Goal: Information Seeking & Learning: Find contact information

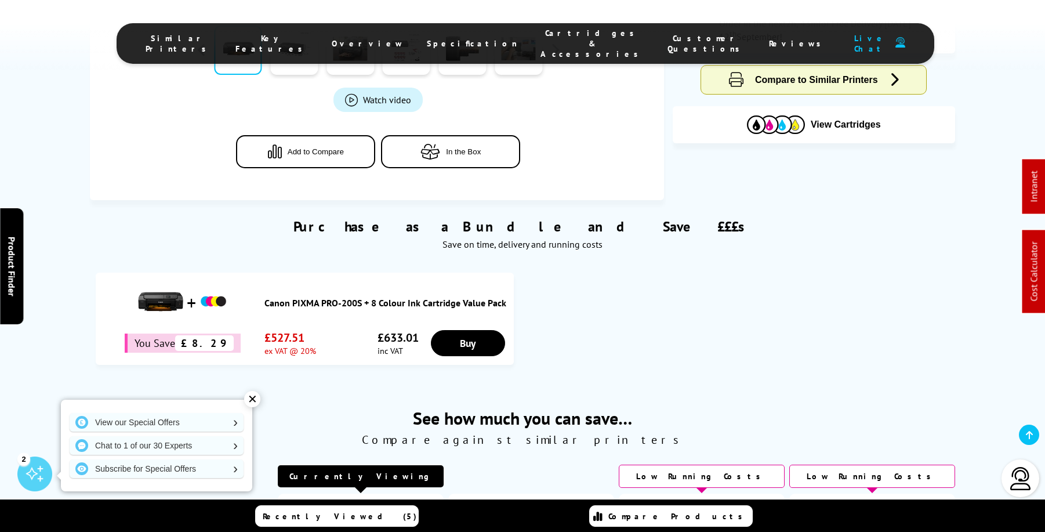
click at [557, 42] on span "Cartridges & Accessories" at bounding box center [592, 43] width 104 height 31
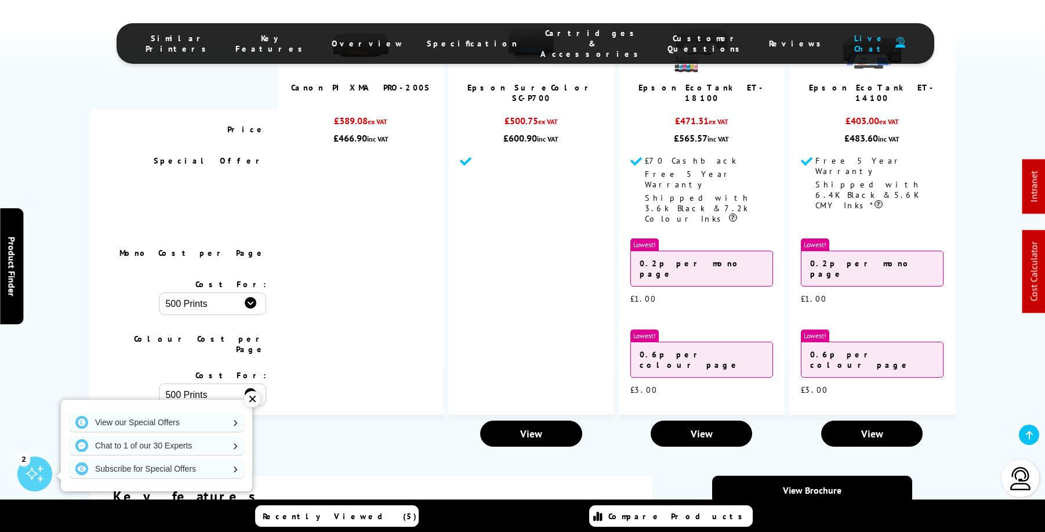
scroll to position [2504, 0]
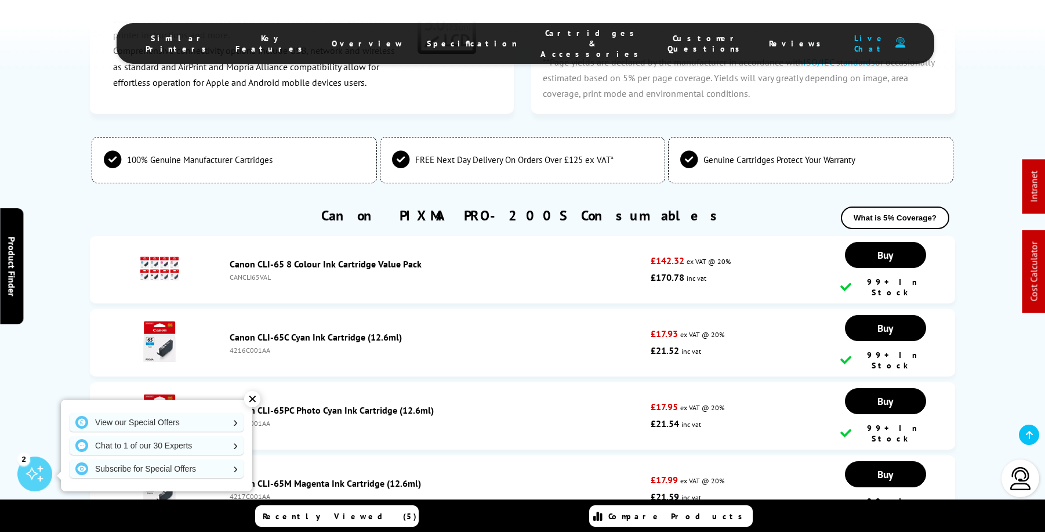
click at [451, 38] on span "Specification" at bounding box center [472, 43] width 90 height 10
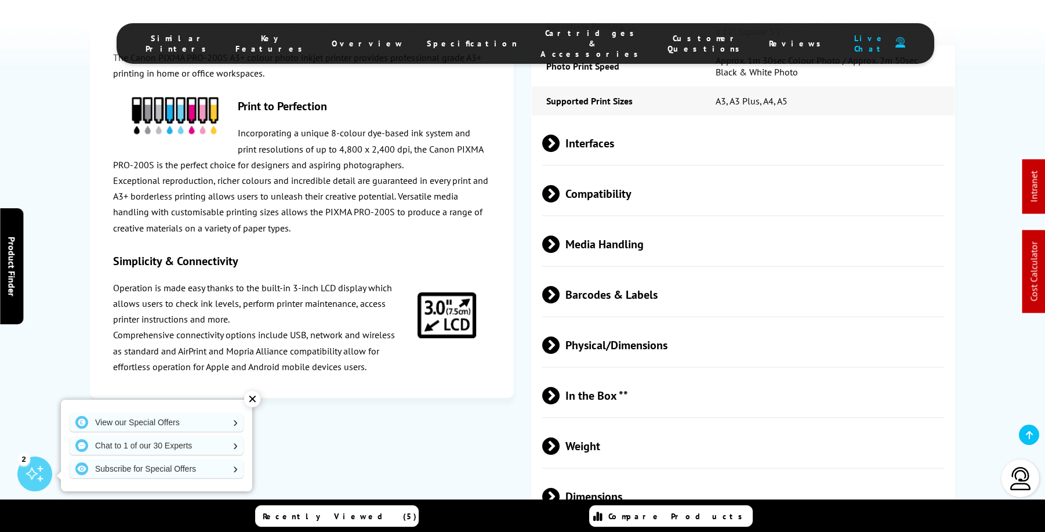
scroll to position [2019, 0]
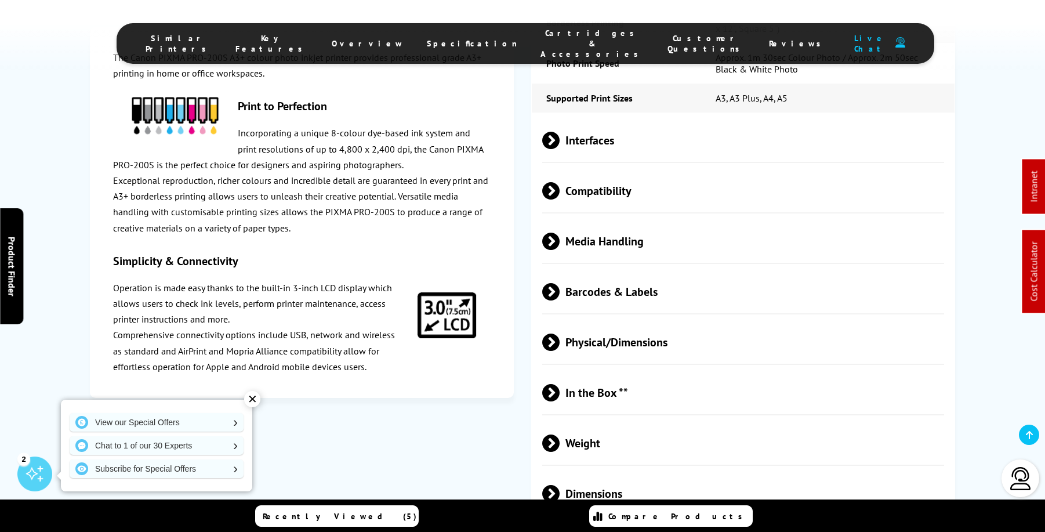
click at [560, 233] on span at bounding box center [560, 241] width 0 height 17
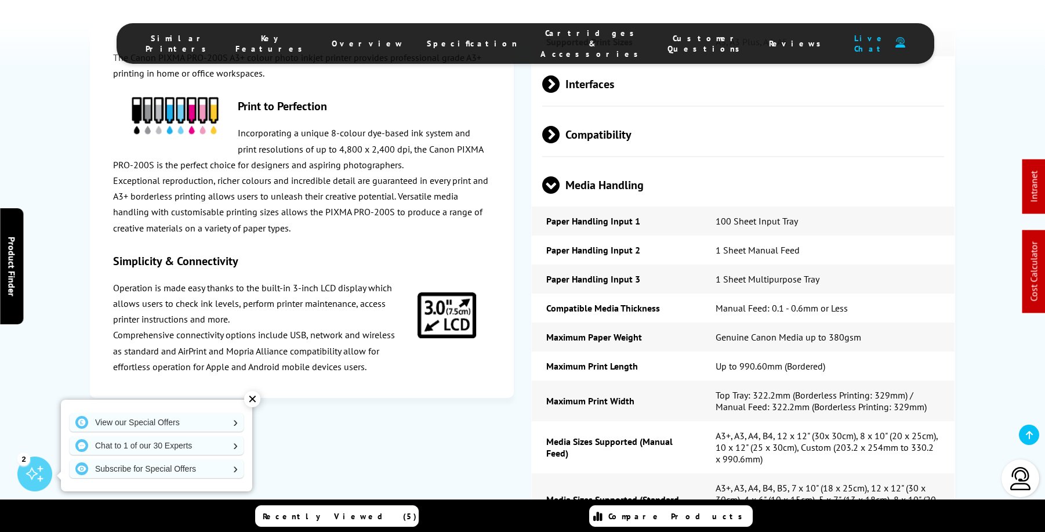
scroll to position [2075, 0]
click at [840, 322] on td "Genuine Canon Media up to 380gsm" at bounding box center [827, 336] width 253 height 29
click at [928, 322] on td "Genuine Canon Media up to 380gsm" at bounding box center [827, 336] width 253 height 29
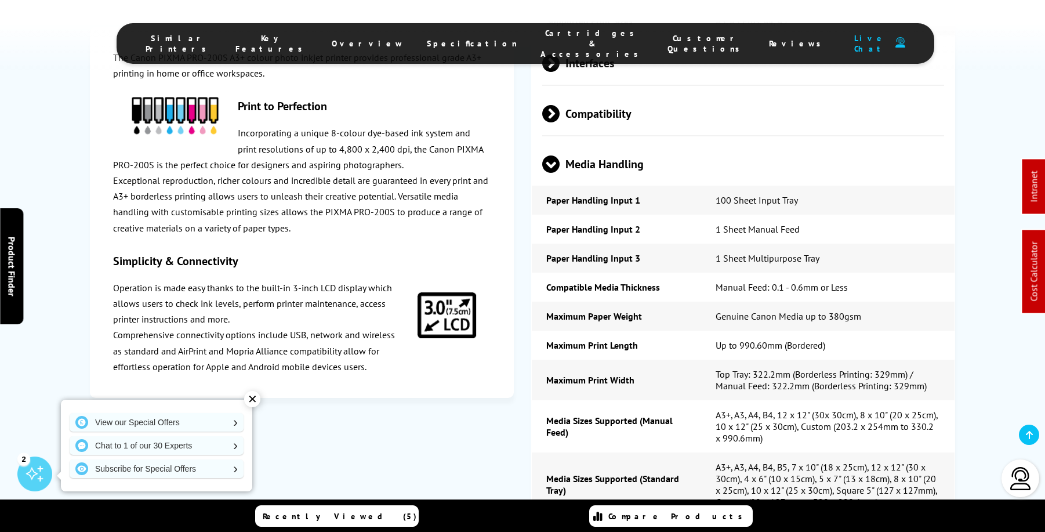
scroll to position [2097, 0]
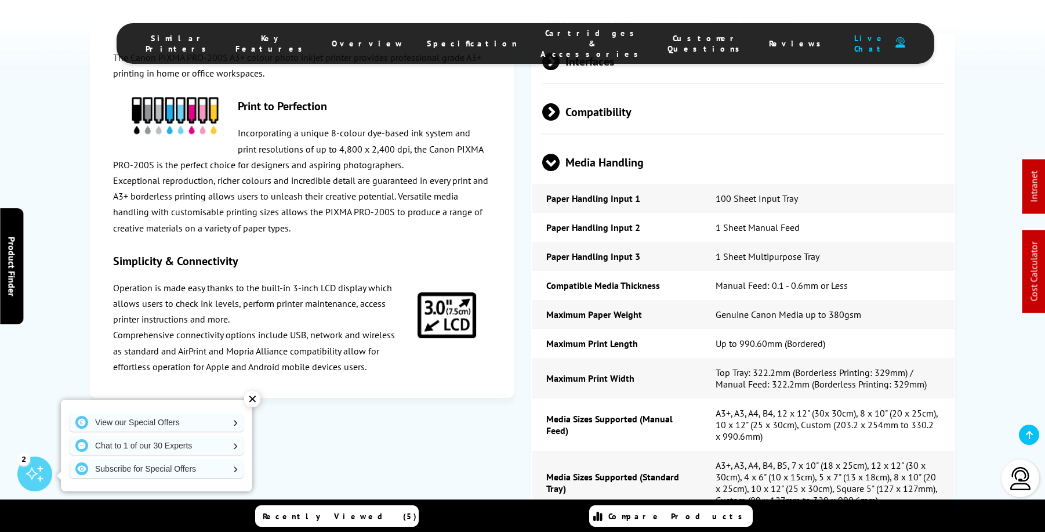
click at [838, 300] on td "Genuine Canon Media up to 380gsm" at bounding box center [827, 314] width 253 height 29
click at [871, 300] on td "Genuine Canon Media up to 380gsm" at bounding box center [827, 314] width 253 height 29
drag, startPoint x: 858, startPoint y: 264, endPoint x: 828, endPoint y: 264, distance: 29.6
click at [828, 300] on td "Genuine Canon Media up to 380gsm" at bounding box center [827, 314] width 253 height 29
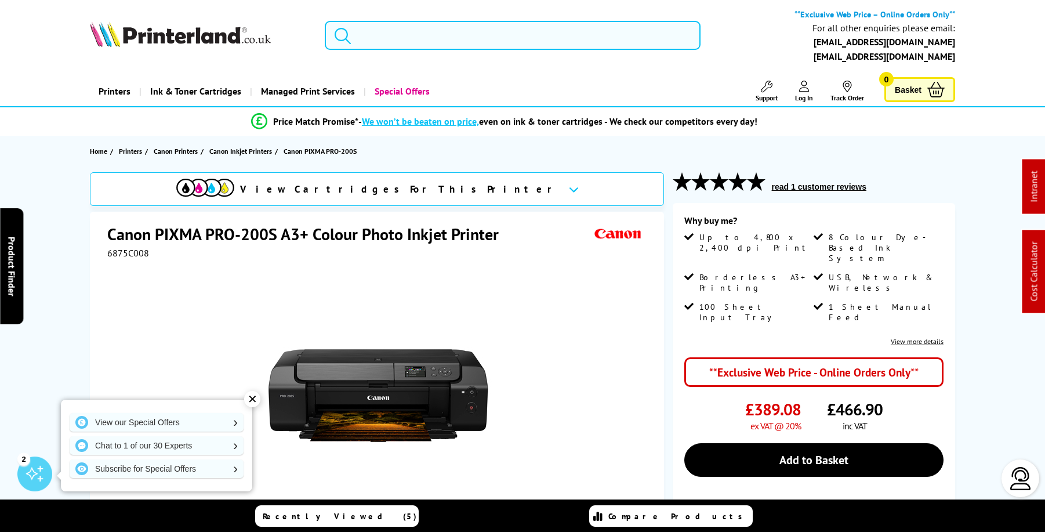
scroll to position [0, 0]
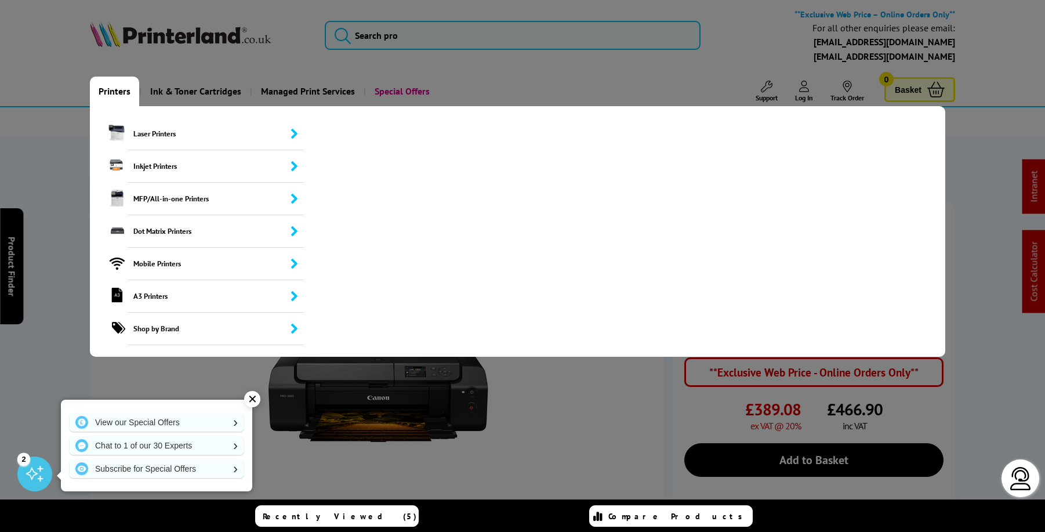
click at [122, 90] on link "Printers" at bounding box center [114, 92] width 49 height 30
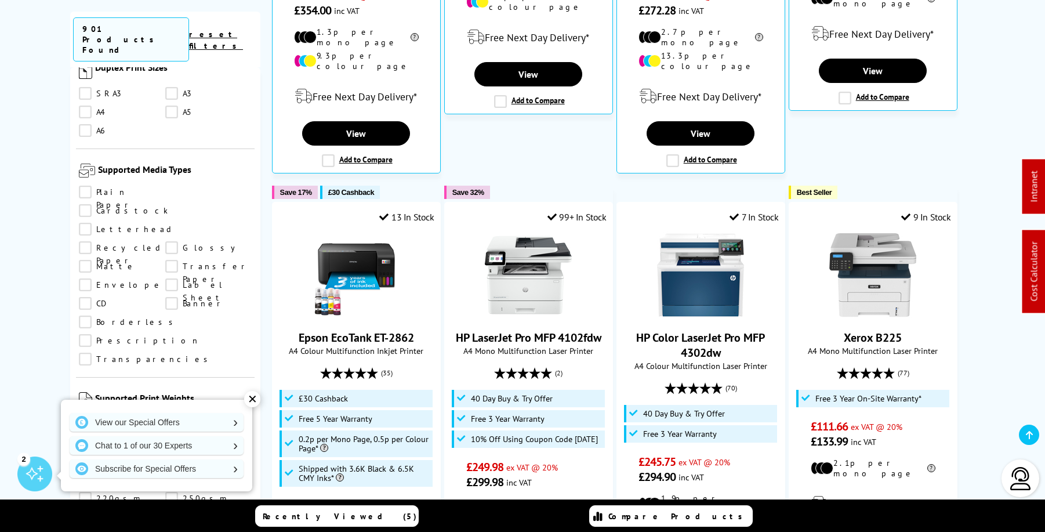
scroll to position [1387, 0]
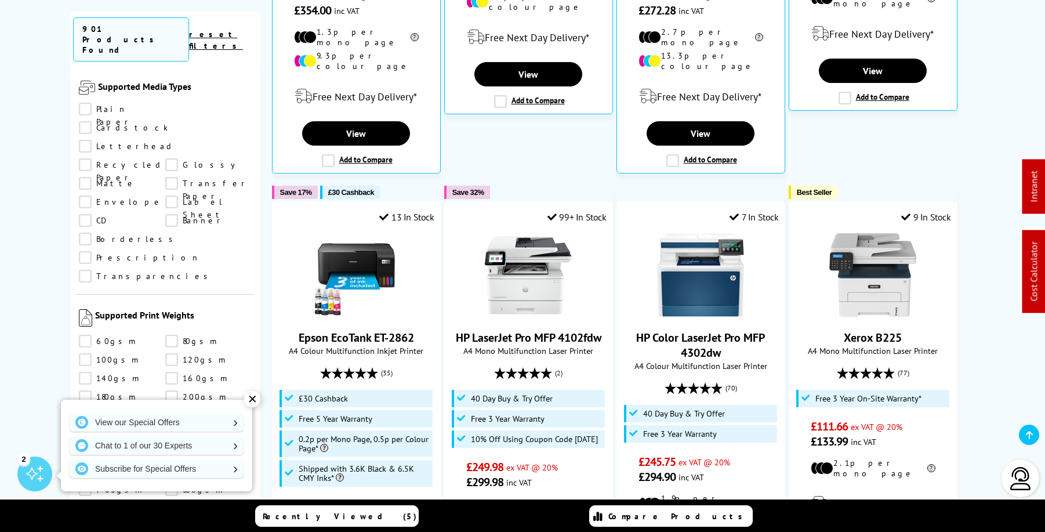
click at [85, 427] on link "300gsm" at bounding box center [122, 433] width 86 height 13
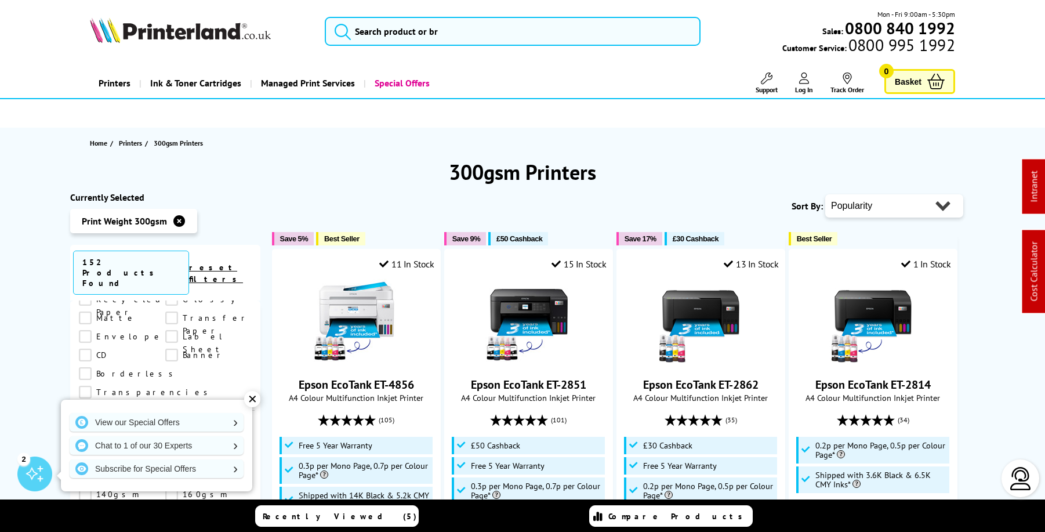
scroll to position [-1, 0]
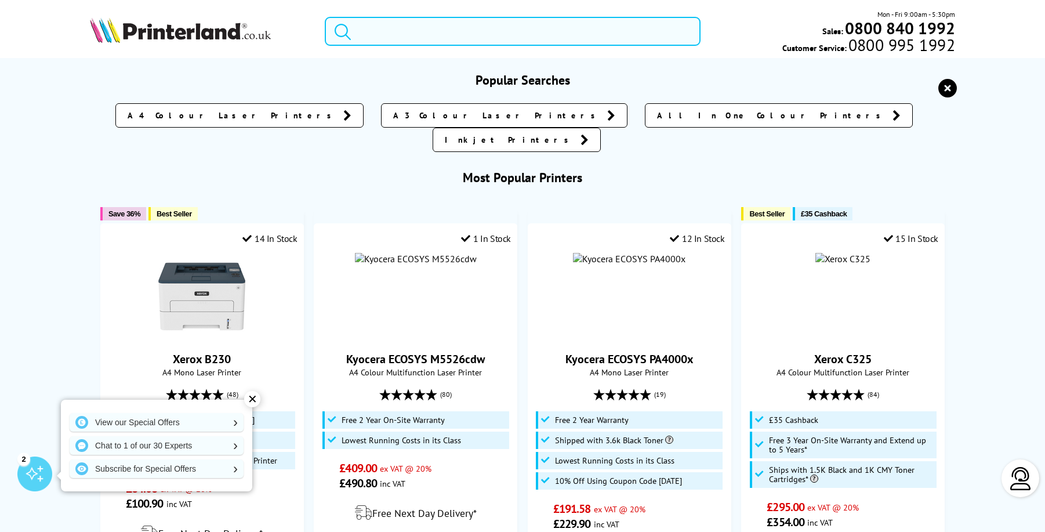
click at [428, 35] on input "search" at bounding box center [513, 31] width 376 height 29
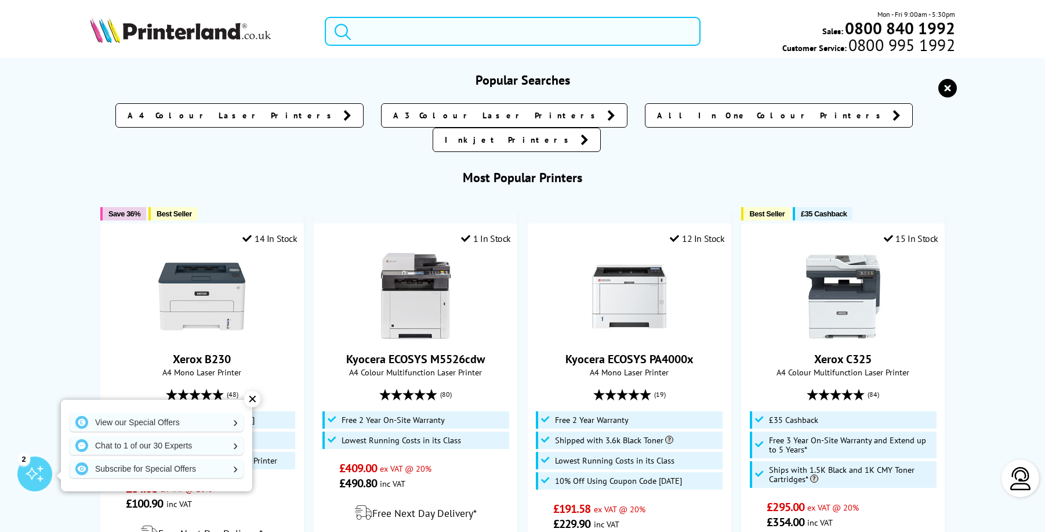
paste input "Xerox B230"
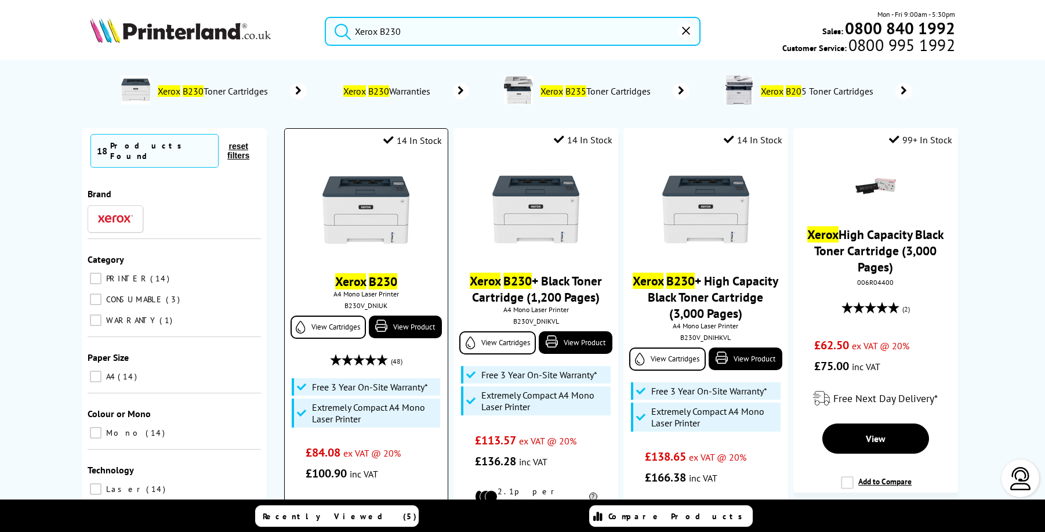
type input "Xerox B230"
click at [376, 205] on img at bounding box center [365, 209] width 87 height 87
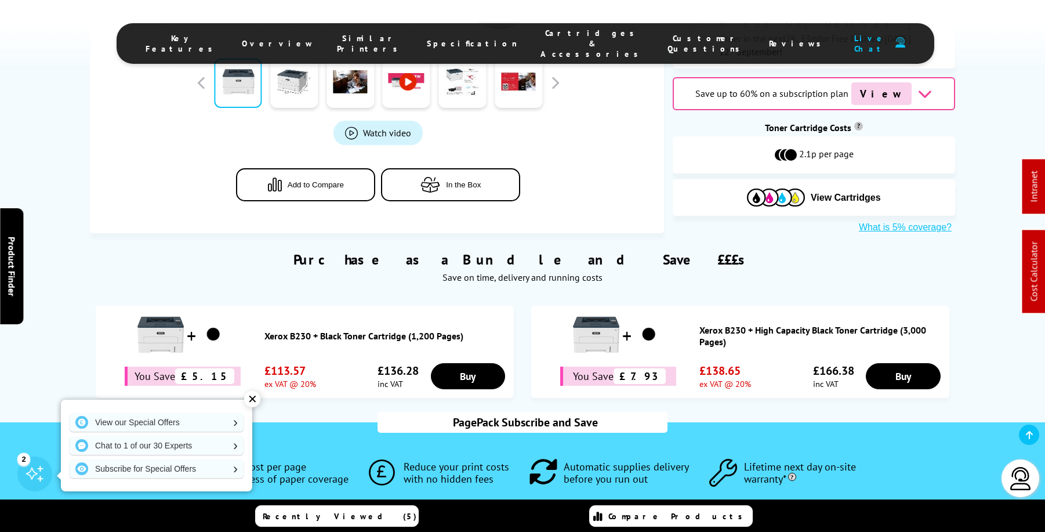
click at [463, 49] on ul "Key Features Overview Similar Printers Specification Cartridges & Accessories C…" at bounding box center [526, 43] width 818 height 41
click at [458, 41] on span "Specification" at bounding box center [472, 43] width 90 height 10
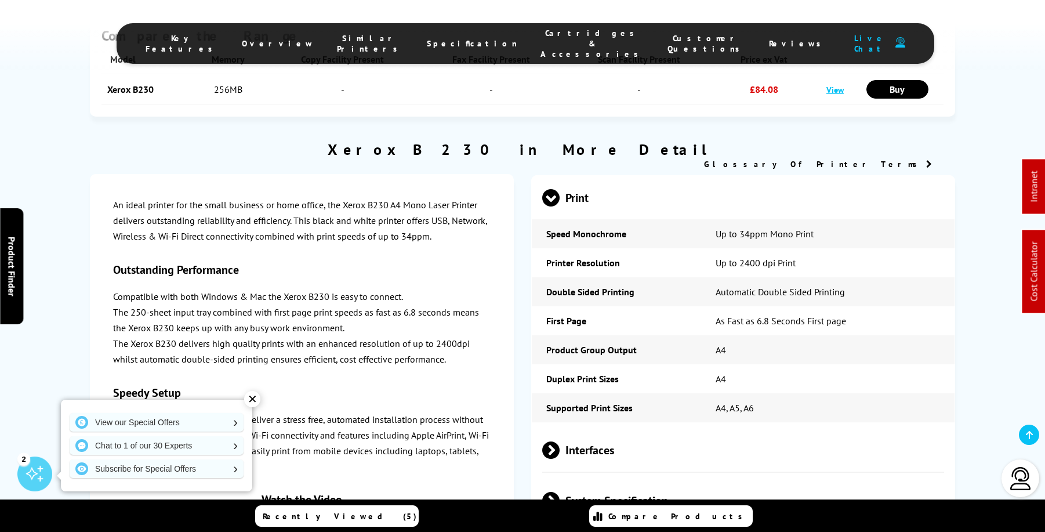
scroll to position [2335, 0]
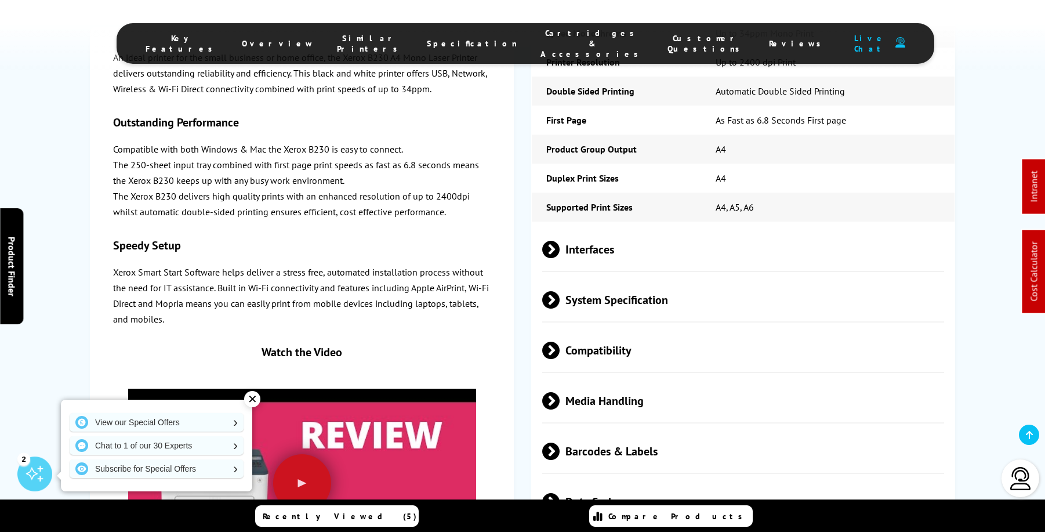
click at [612, 328] on span "Compatibility" at bounding box center [743, 349] width 402 height 43
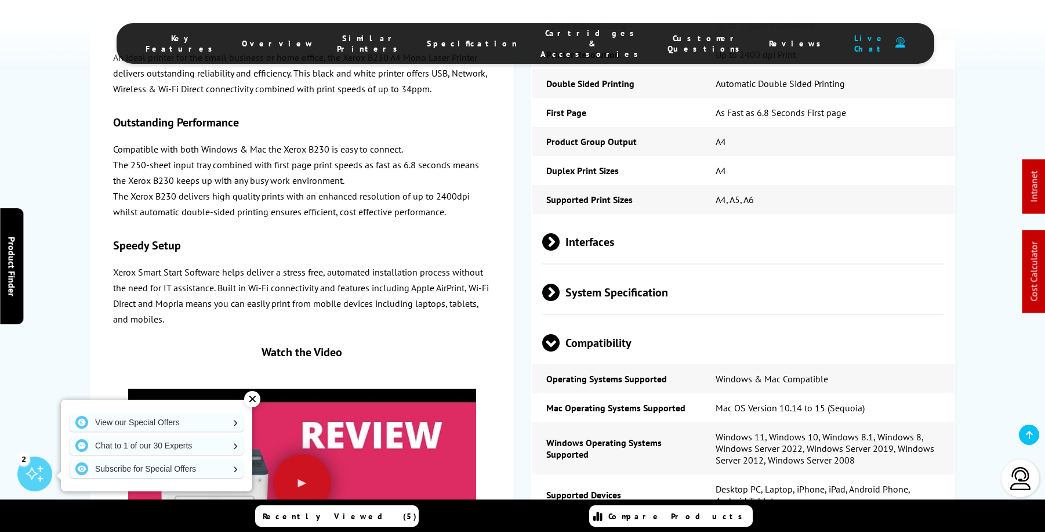
scroll to position [2368, 0]
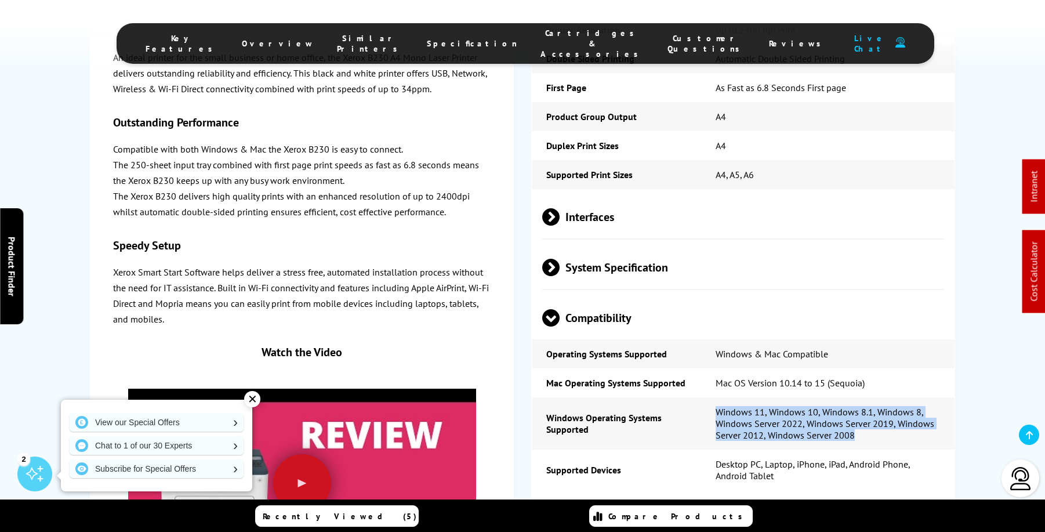
drag, startPoint x: 868, startPoint y: 364, endPoint x: 711, endPoint y: 338, distance: 159.3
click at [711, 397] on td "Windows 11, Windows 10, Windows 8.1, Windows 8, Windows Server 2022, Windows Se…" at bounding box center [827, 423] width 253 height 52
copy td "Windows 11, Windows 10, Windows 8.1, Windows 8, Windows Server 2022, Windows Se…"
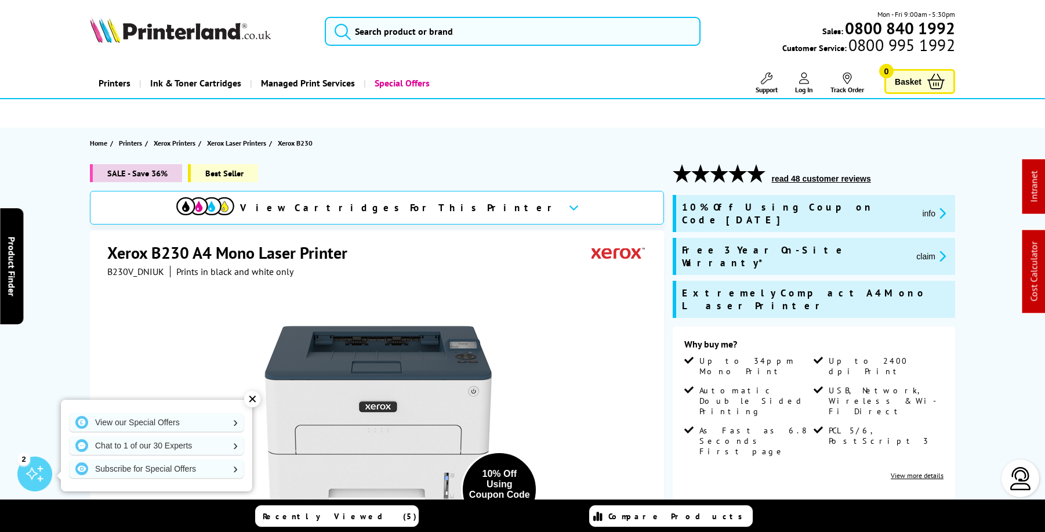
scroll to position [0, 0]
click at [766, 80] on icon at bounding box center [767, 78] width 12 height 12
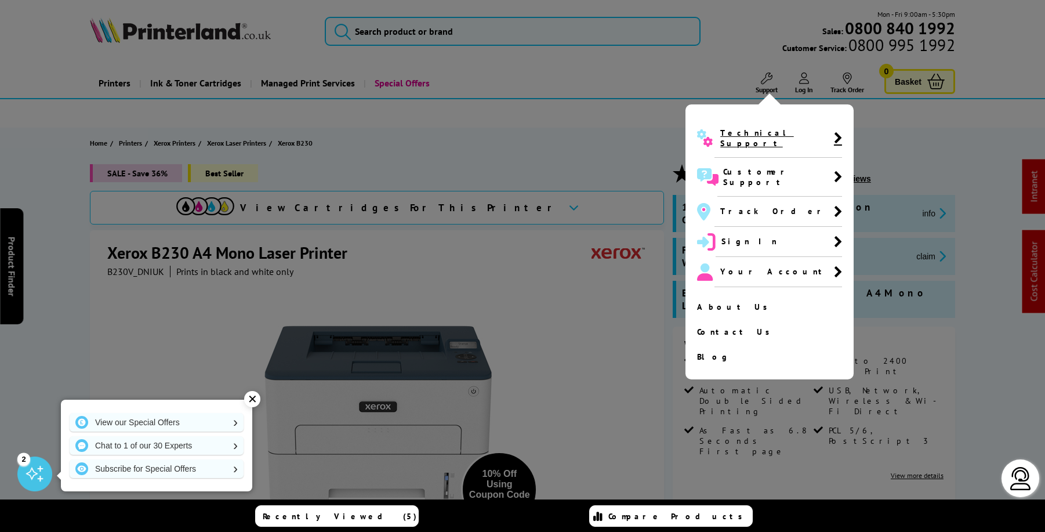
click at [749, 133] on span "Technical Support" at bounding box center [776, 138] width 113 height 21
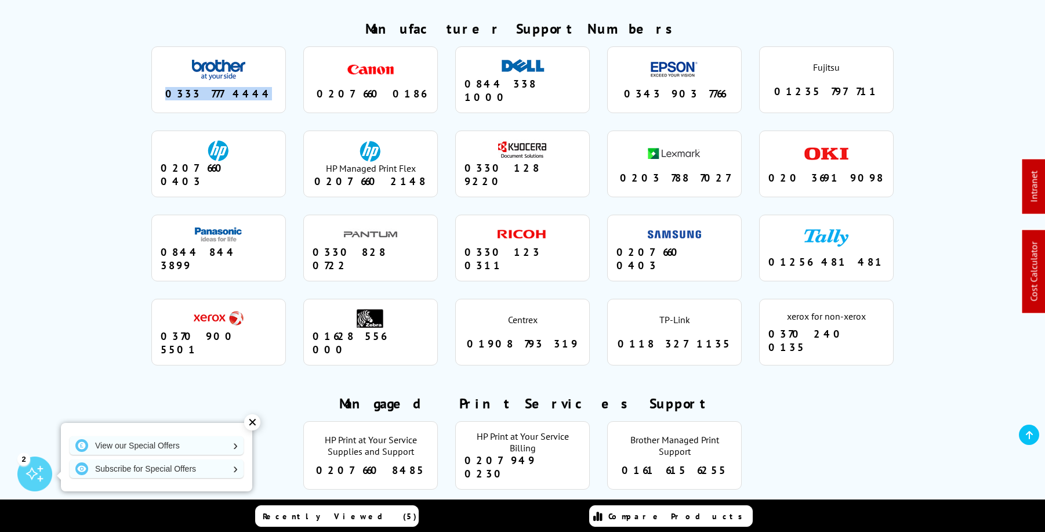
drag, startPoint x: 256, startPoint y: 64, endPoint x: 185, endPoint y: 63, distance: 71.3
click at [185, 87] on div "0333 777 4444" at bounding box center [219, 93] width 116 height 13
copy div "0333 777 4444"
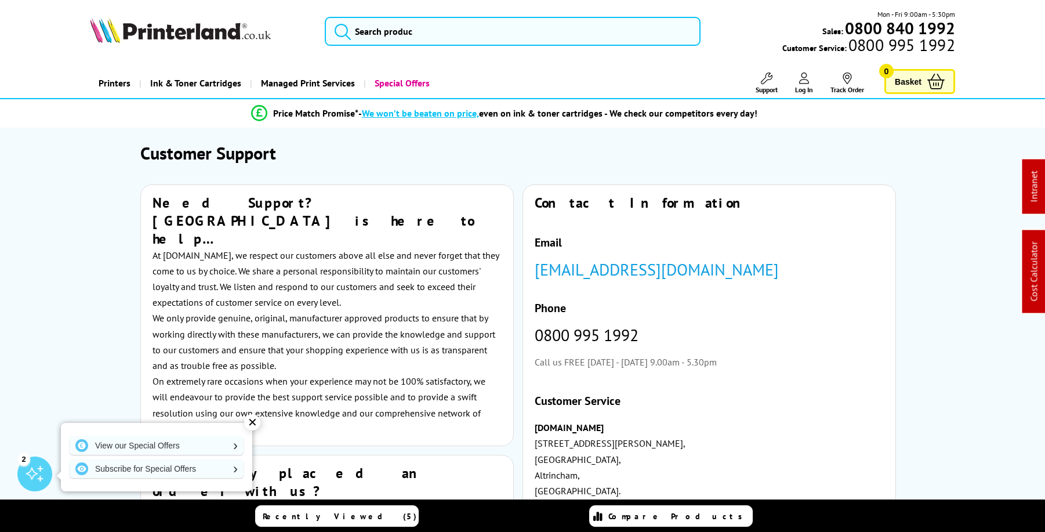
scroll to position [-1, 0]
click at [532, 32] on input "search" at bounding box center [513, 31] width 376 height 29
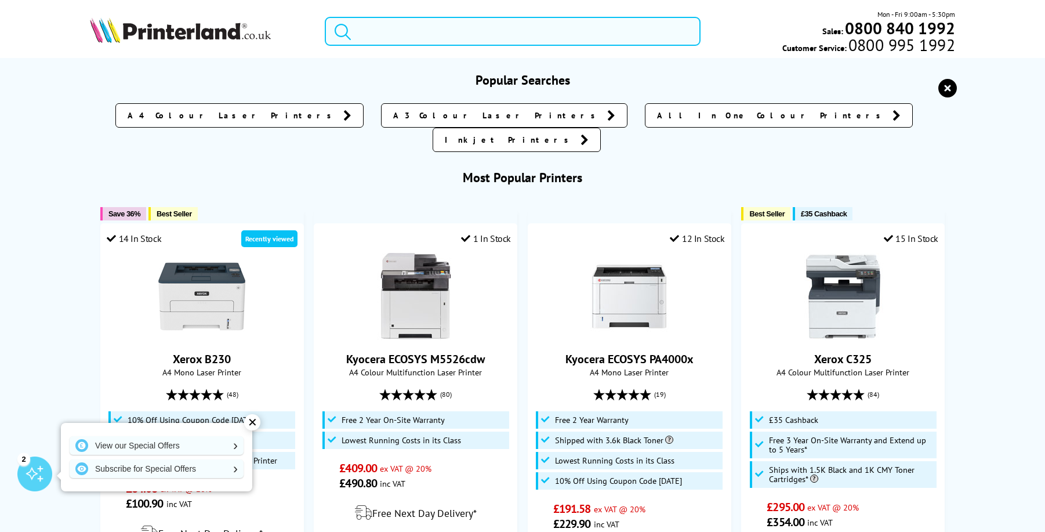
scroll to position [0, 0]
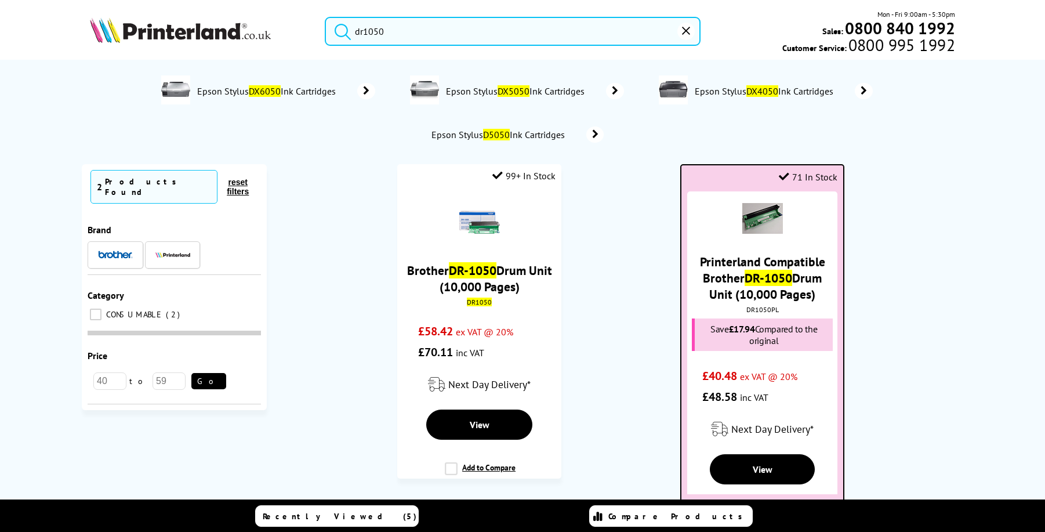
type input "dr1050"
click at [766, 273] on mark "DR-1050" at bounding box center [769, 278] width 48 height 16
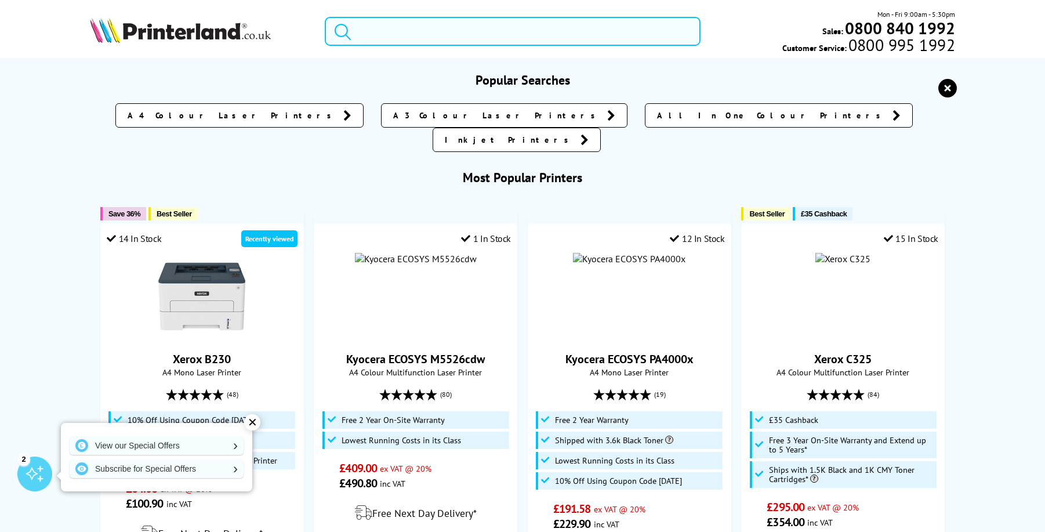
click at [434, 28] on input "search" at bounding box center [513, 31] width 376 height 29
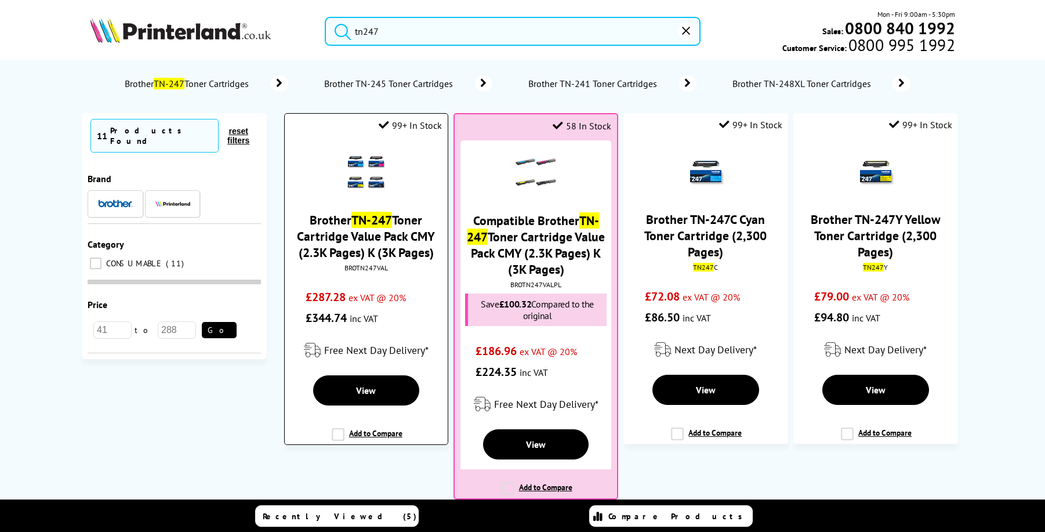
type input "tn247"
click at [407, 225] on link "Brother TN-247 Toner Cartridge Value Pack CMY (2.3K Pages) K (3K Pages)" at bounding box center [366, 236] width 138 height 49
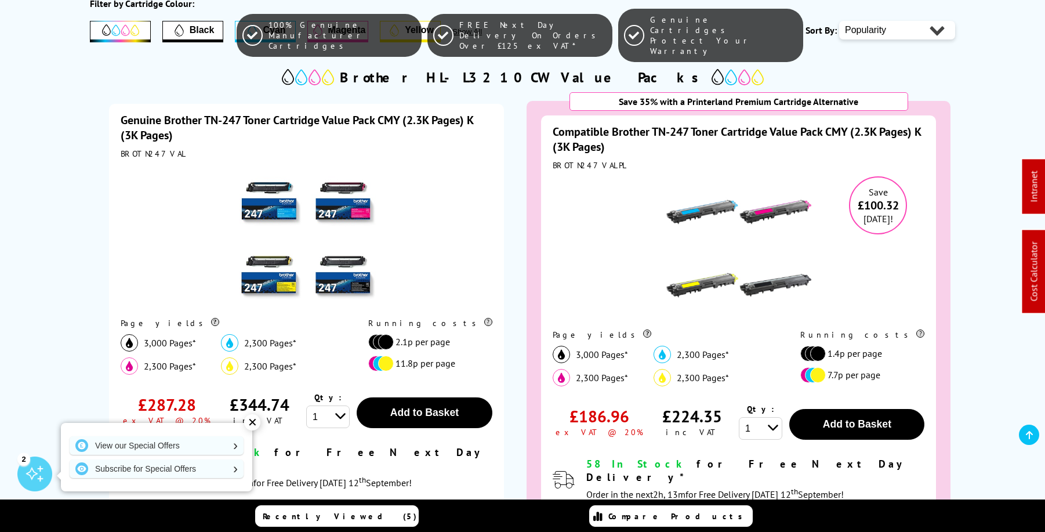
scroll to position [248, 0]
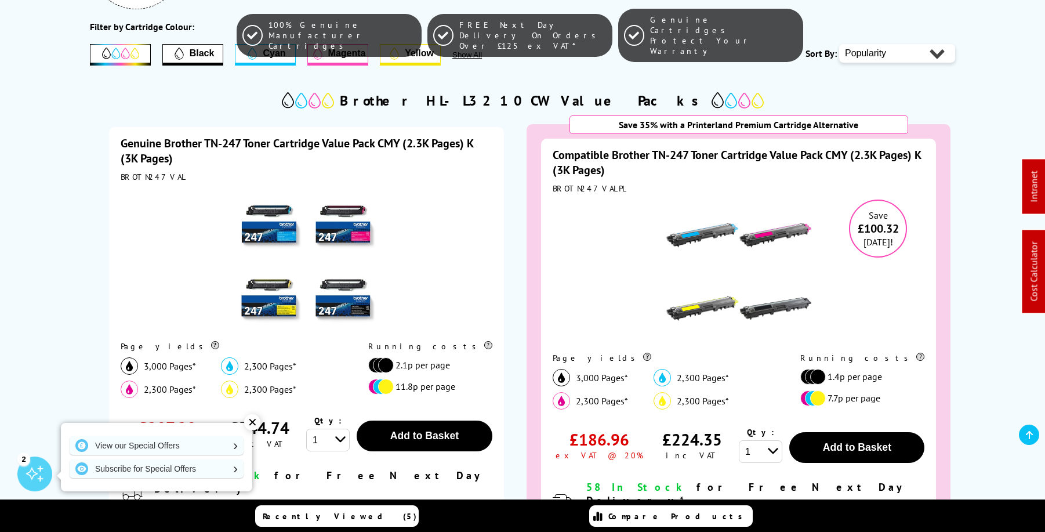
click at [288, 229] on img at bounding box center [306, 260] width 145 height 145
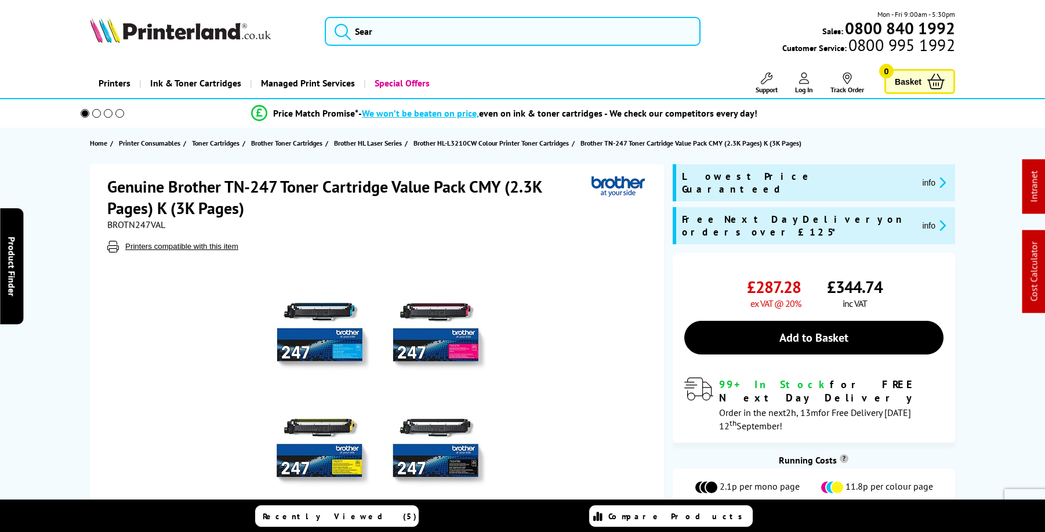
click at [337, 327] on img at bounding box center [377, 388] width 227 height 227
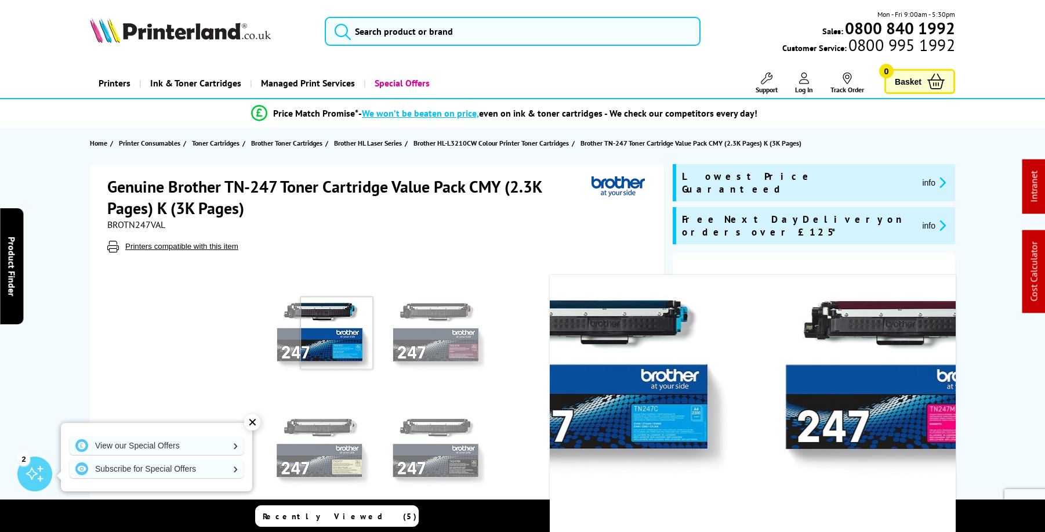
click at [336, 337] on img at bounding box center [377, 388] width 227 height 227
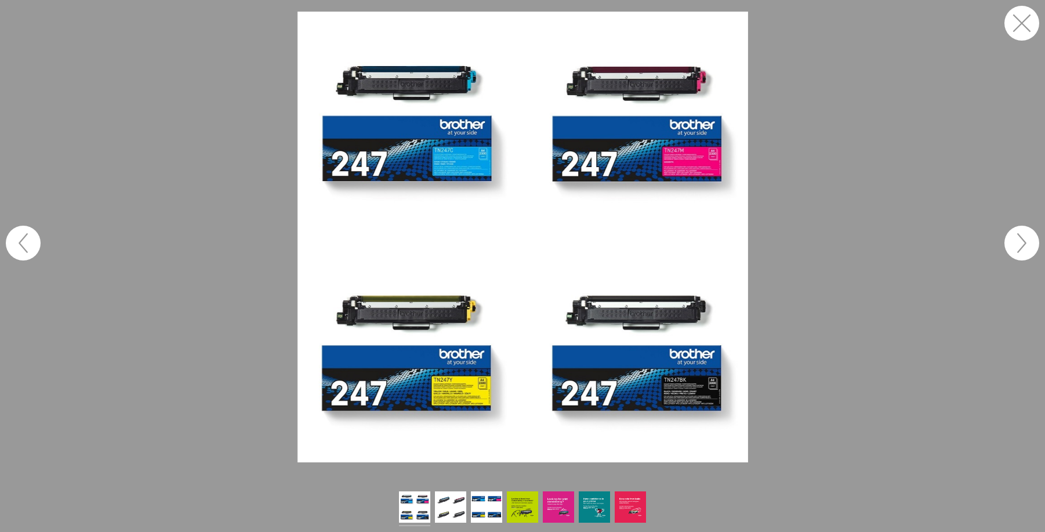
click at [1011, 23] on button "button" at bounding box center [1021, 23] width 35 height 35
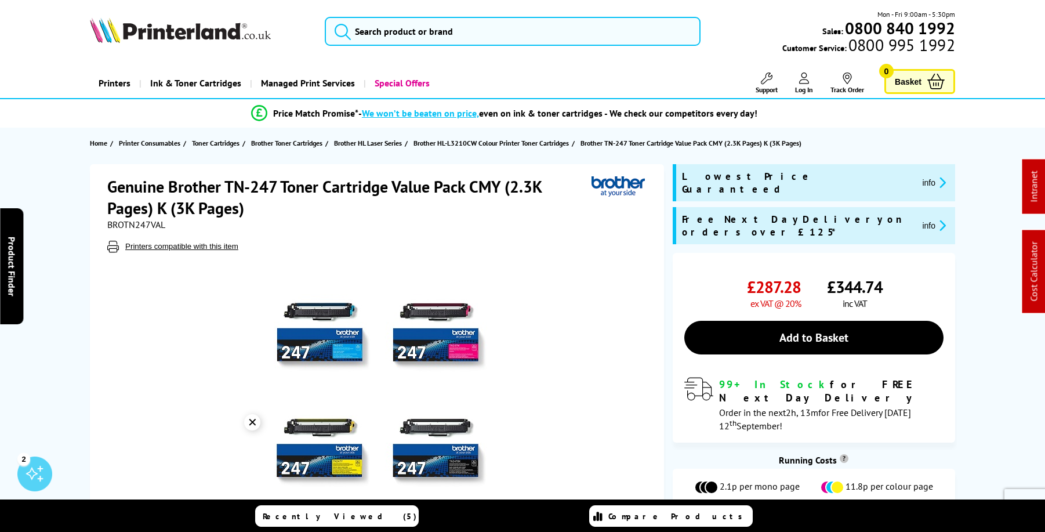
click at [761, 75] on icon at bounding box center [767, 78] width 12 height 12
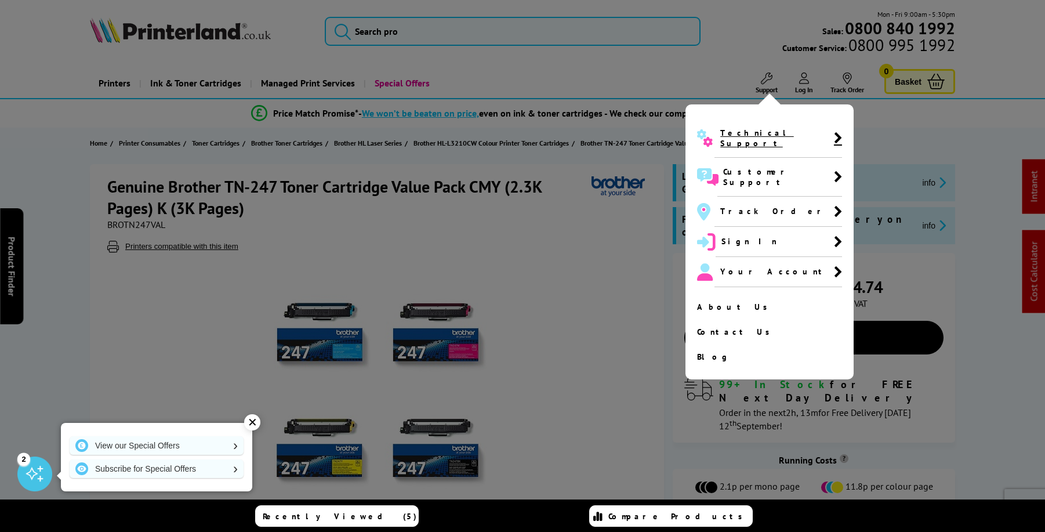
click at [732, 136] on span "Technical Support" at bounding box center [776, 138] width 113 height 21
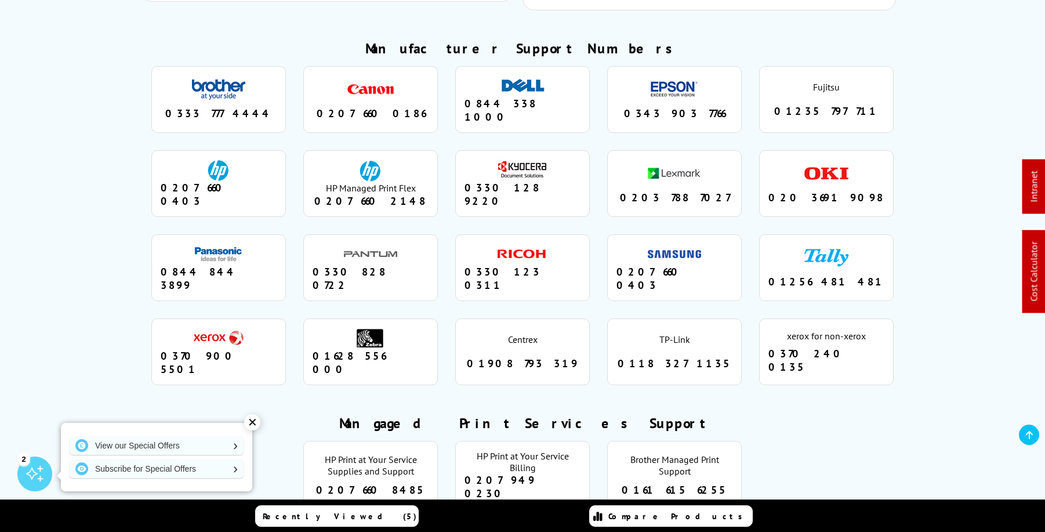
scroll to position [1079, 0]
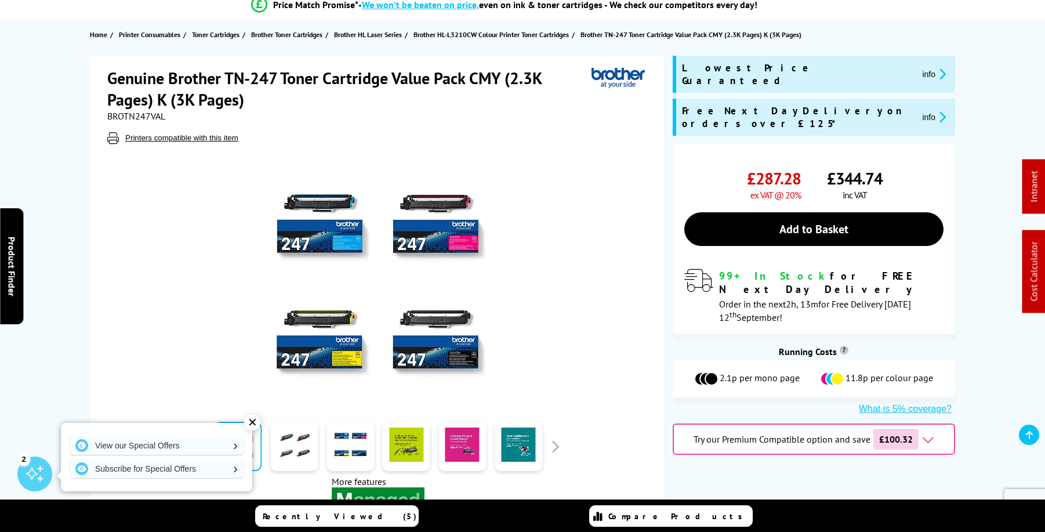
scroll to position [109, 0]
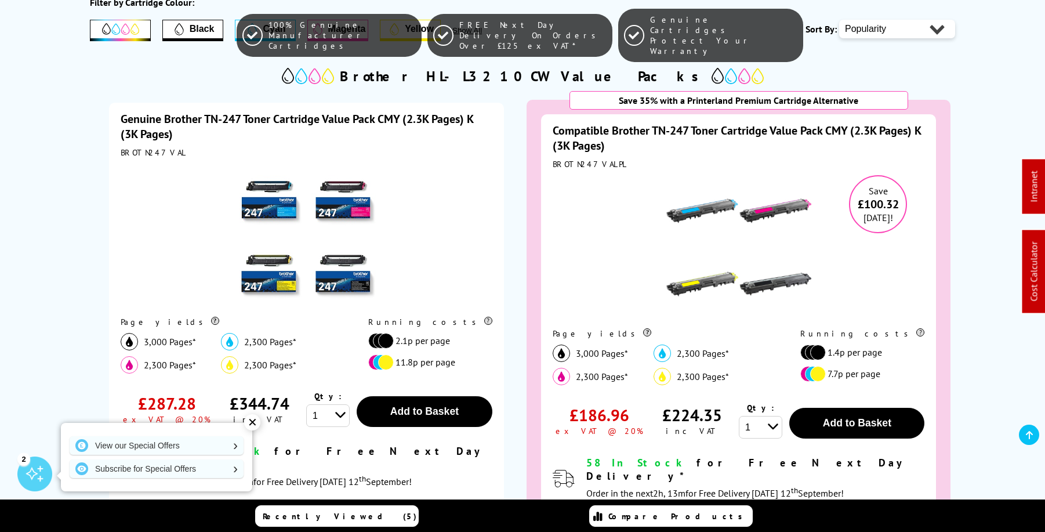
scroll to position [273, 0]
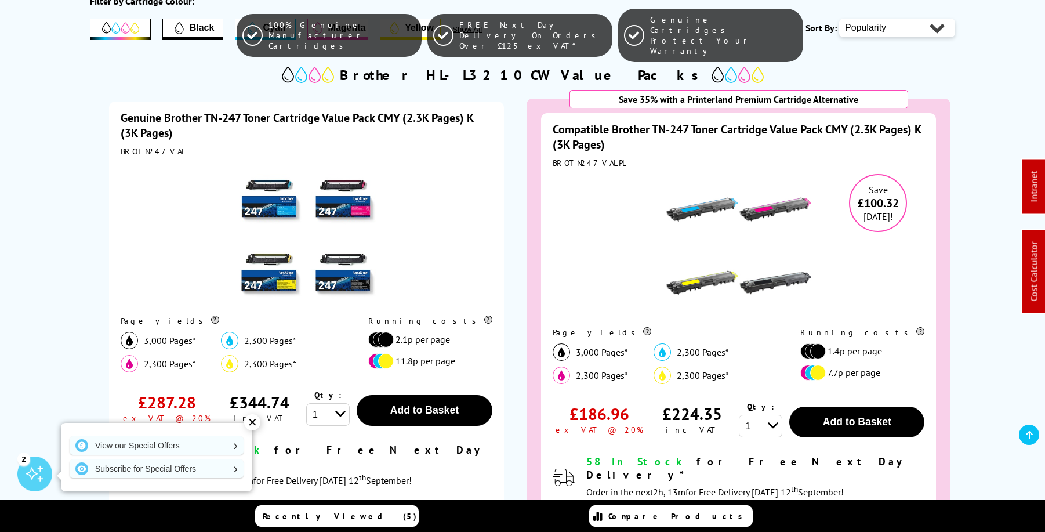
click at [739, 211] on img at bounding box center [738, 246] width 145 height 145
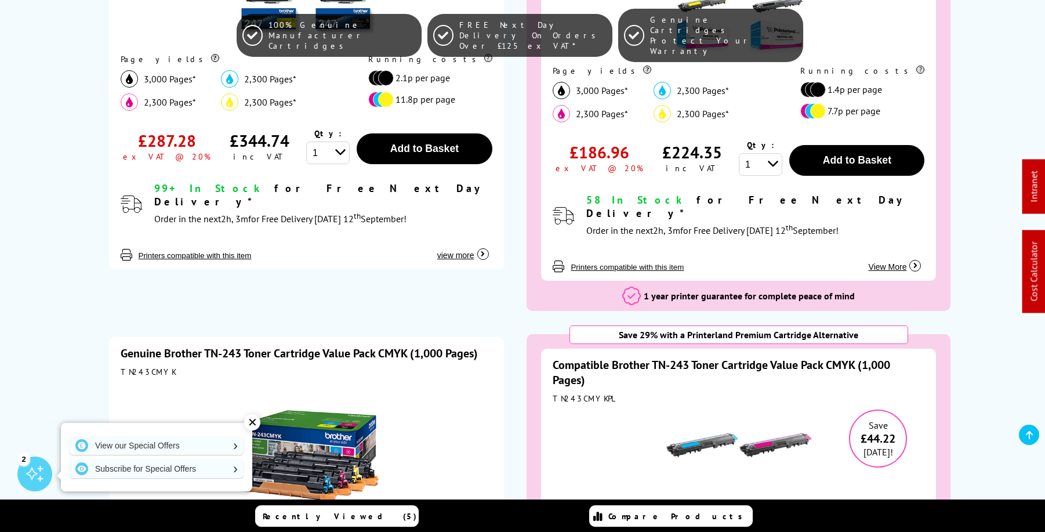
scroll to position [615, 0]
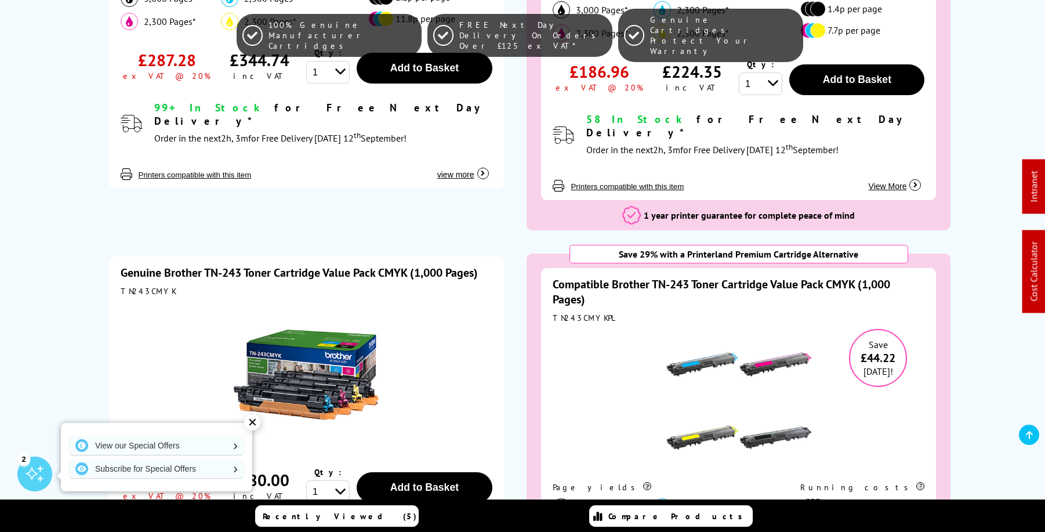
click at [136, 286] on div "TN243CMYK" at bounding box center [307, 291] width 372 height 10
copy div "TN243CMYK"
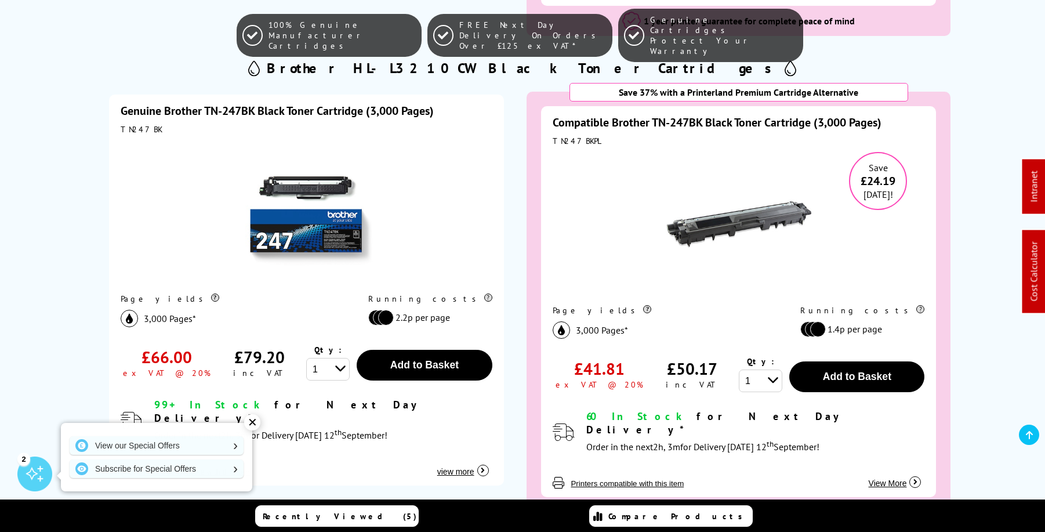
scroll to position [1310, 0]
